Goal: Transaction & Acquisition: Download file/media

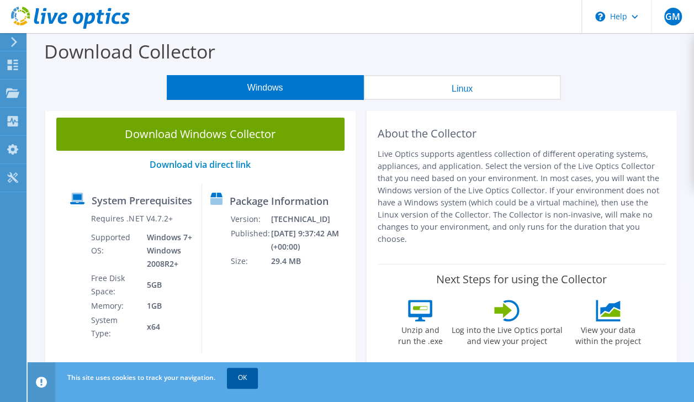
click at [241, 381] on link "OK" at bounding box center [242, 378] width 31 height 20
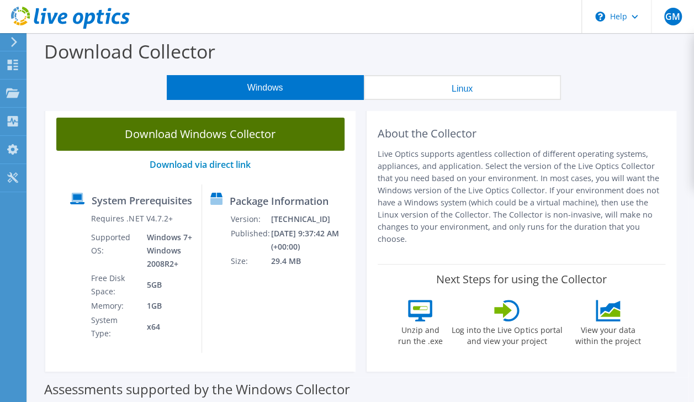
click at [211, 140] on link "Download Windows Collector" at bounding box center [200, 134] width 288 height 33
